Goal: Transaction & Acquisition: Subscribe to service/newsletter

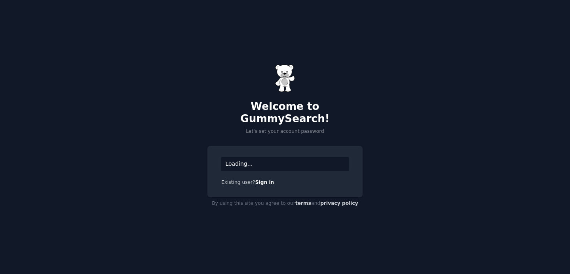
click at [246, 157] on div "Loading..." at bounding box center [285, 164] width 128 height 14
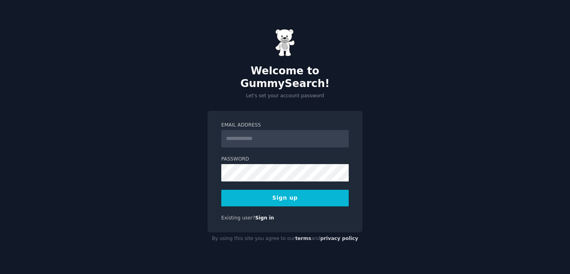
click at [249, 131] on input "Email Address" at bounding box center [285, 138] width 128 height 17
type input "**********"
click at [292, 190] on button "Sign up" at bounding box center [285, 198] width 128 height 17
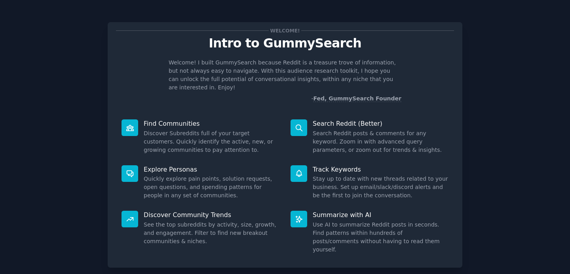
click at [463, 52] on div "Welcome! Intro to GummySearch Welcome! I built GummySearch because Reddit is a …" at bounding box center [285, 163] width 548 height 305
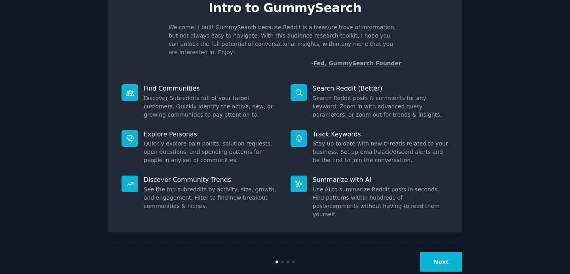
click at [446, 253] on button "Next" at bounding box center [441, 262] width 42 height 19
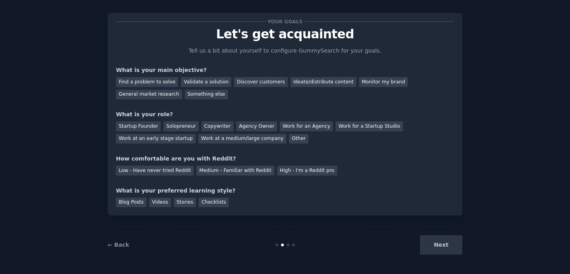
scroll to position [9, 0]
click at [446, 243] on div "Next" at bounding box center [403, 245] width 118 height 19
click at [138, 122] on div "Startup Founder" at bounding box center [138, 127] width 45 height 10
click at [164, 86] on div "Find a problem to solve" at bounding box center [147, 82] width 62 height 10
click at [439, 251] on div "Next" at bounding box center [403, 245] width 118 height 19
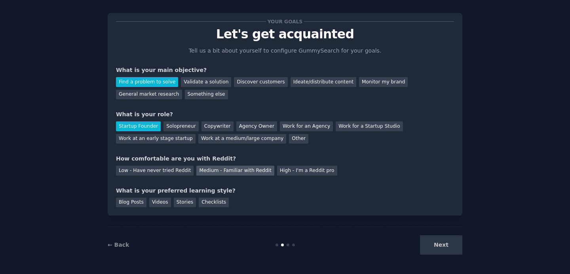
click at [235, 168] on div "Medium - Familiar with Reddit" at bounding box center [235, 171] width 78 height 10
click at [185, 203] on div "Stories" at bounding box center [185, 203] width 22 height 10
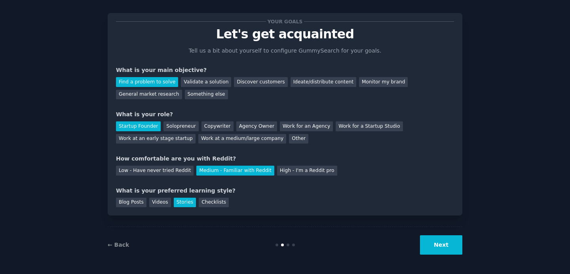
click at [443, 247] on button "Next" at bounding box center [441, 245] width 42 height 19
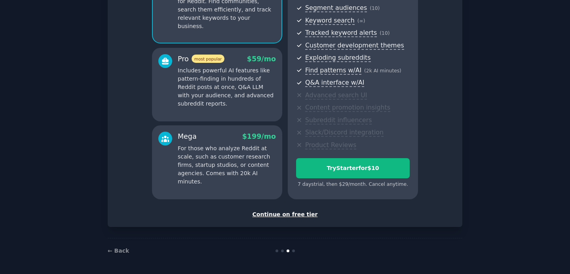
scroll to position [98, 0]
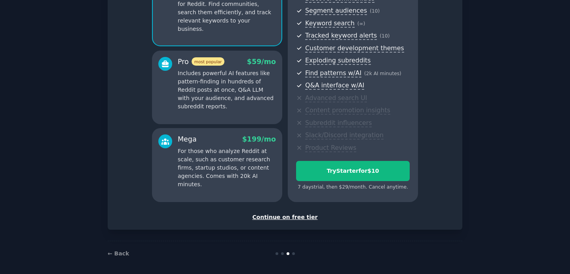
click at [278, 215] on div "Continue on free tier" at bounding box center [285, 217] width 338 height 8
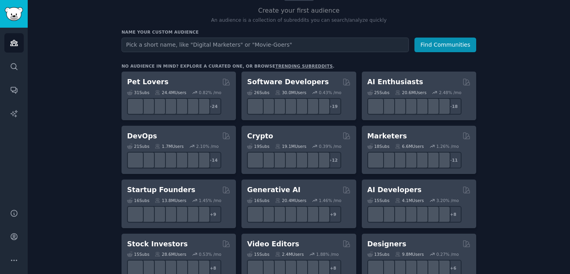
scroll to position [91, 0]
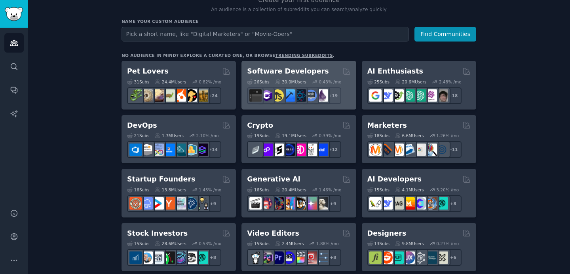
click at [285, 73] on h2 "Software Developers" at bounding box center [288, 72] width 82 height 10
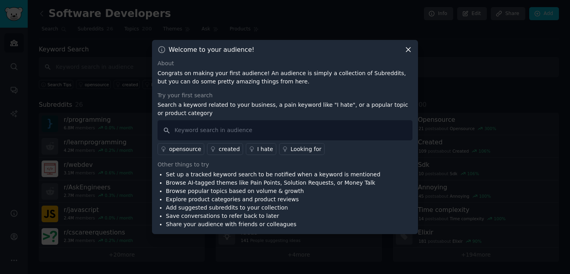
click at [405, 51] on icon at bounding box center [408, 50] width 8 height 8
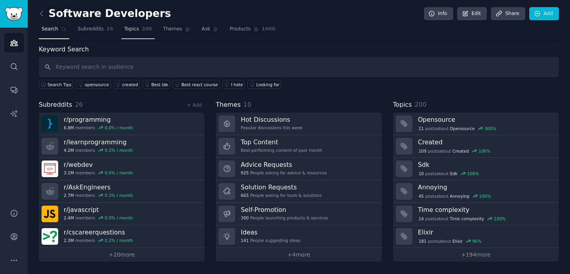
click at [138, 30] on span "Topics" at bounding box center [131, 29] width 15 height 7
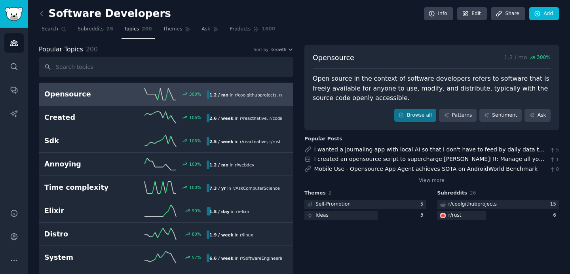
click at [423, 148] on link "I wanted a journaling app with local AI so that i don't have to feed by daily d…" at bounding box center [429, 158] width 231 height 23
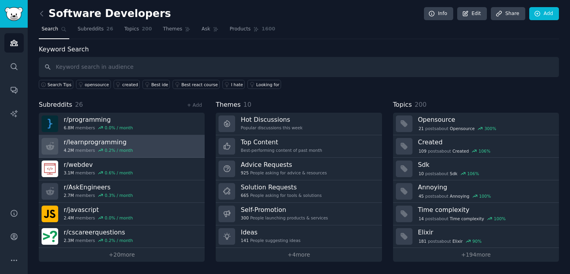
click at [152, 139] on link "r/ learnprogramming 4.2M members 0.2 % / month" at bounding box center [122, 146] width 166 height 23
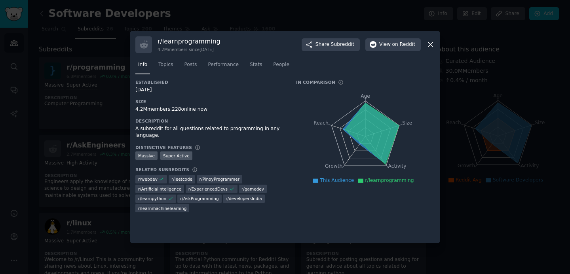
click at [428, 45] on icon at bounding box center [431, 44] width 8 height 8
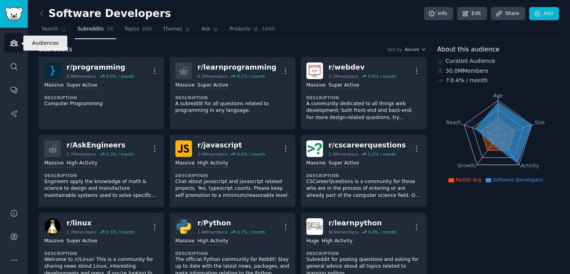
click at [14, 43] on icon "Sidebar" at bounding box center [14, 43] width 8 height 8
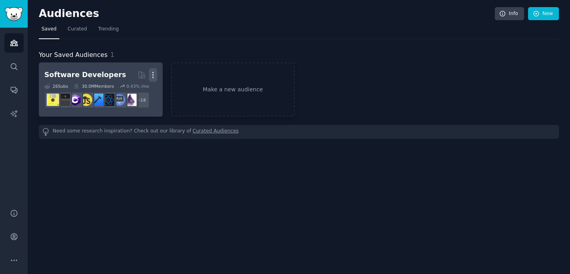
click at [154, 74] on icon "button" at bounding box center [153, 75] width 8 height 8
click at [131, 92] on p "Delete" at bounding box center [131, 92] width 18 height 8
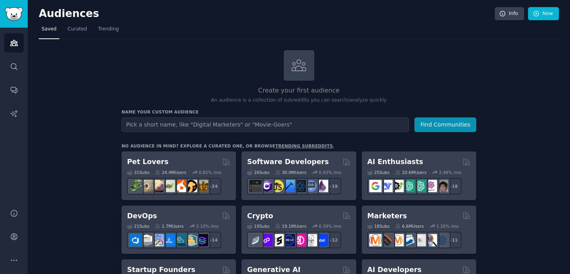
click at [142, 55] on div "Create your first audience An audience is a collection of subreddits you can se…" at bounding box center [299, 77] width 355 height 54
click at [501, 14] on icon at bounding box center [502, 13] width 7 height 7
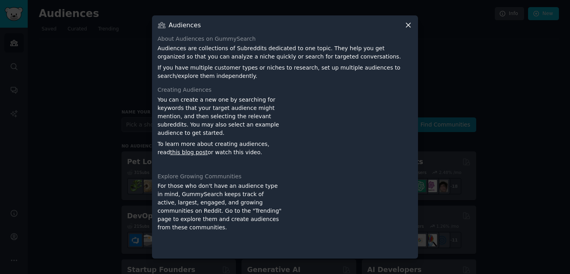
click at [408, 26] on icon at bounding box center [408, 25] width 8 height 8
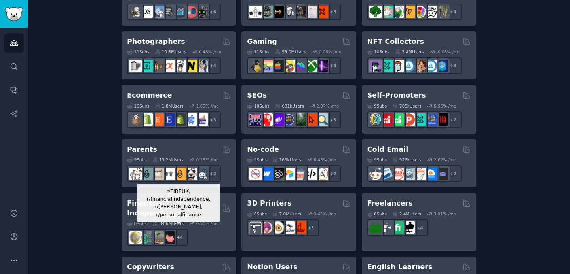
scroll to position [371, 0]
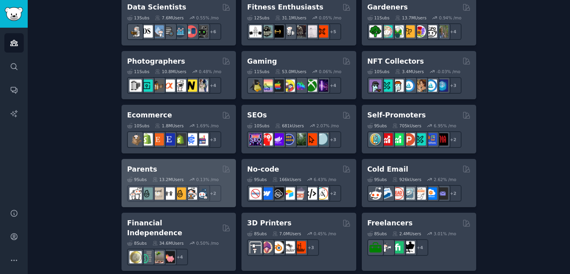
click at [170, 172] on div "Parents" at bounding box center [178, 170] width 103 height 10
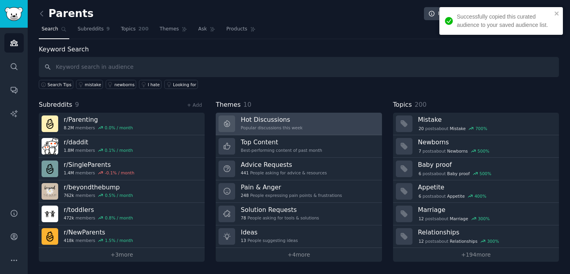
click at [326, 124] on link "Hot Discussions Popular discussions this week" at bounding box center [299, 124] width 166 height 23
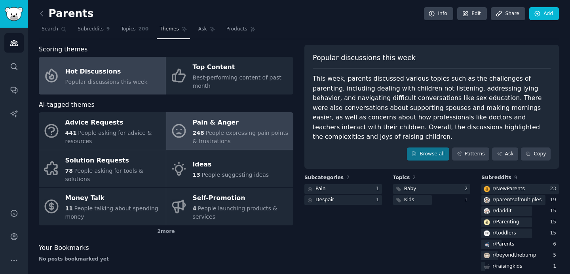
click at [235, 140] on div "248 People expressing pain points & frustrations" at bounding box center [241, 137] width 97 height 17
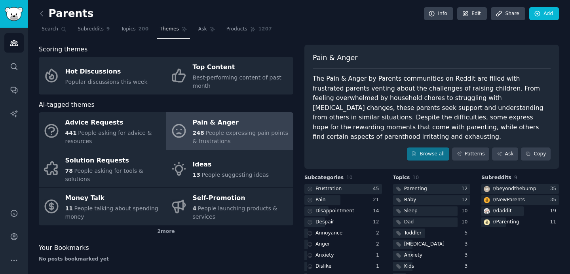
scroll to position [22, 0]
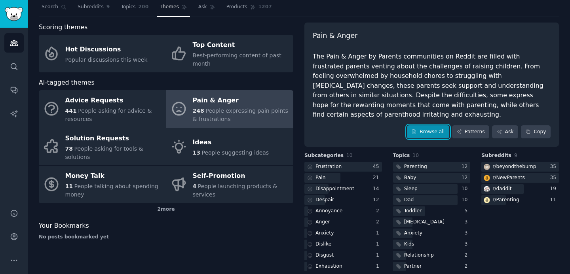
click at [430, 126] on link "Browse all" at bounding box center [428, 132] width 42 height 13
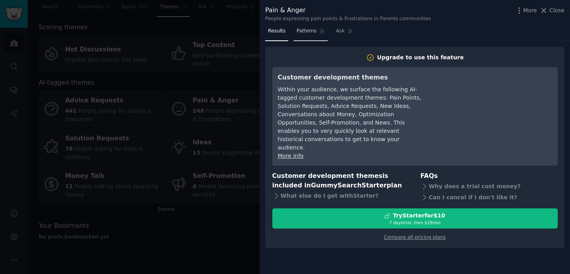
click at [308, 32] on span "Patterns" at bounding box center [307, 31] width 20 height 7
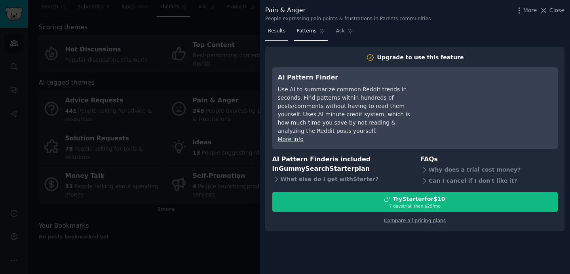
click at [278, 35] on link "Results" at bounding box center [276, 33] width 23 height 16
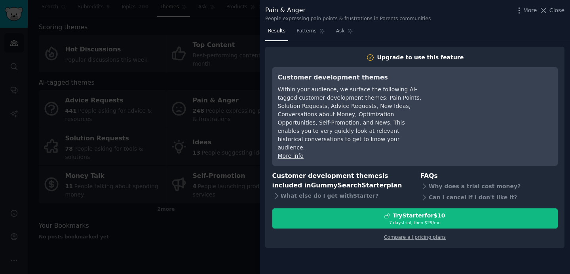
click at [173, 75] on div at bounding box center [285, 137] width 570 height 274
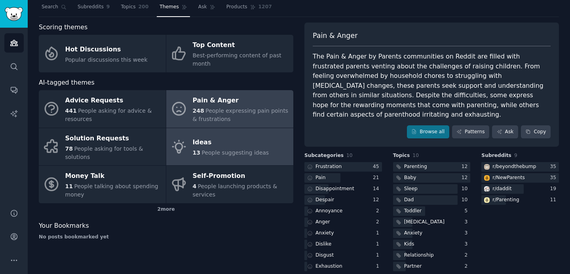
click at [226, 130] on link "Ideas 13 People suggesting ideas" at bounding box center [229, 147] width 127 height 38
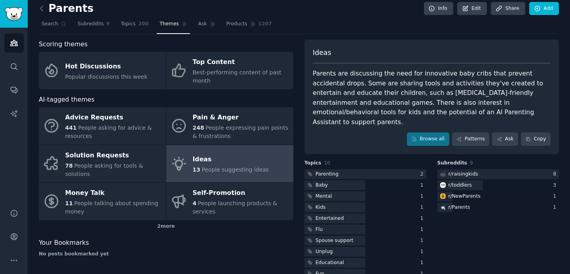
scroll to position [12, 0]
